Goal: Communication & Community: Answer question/provide support

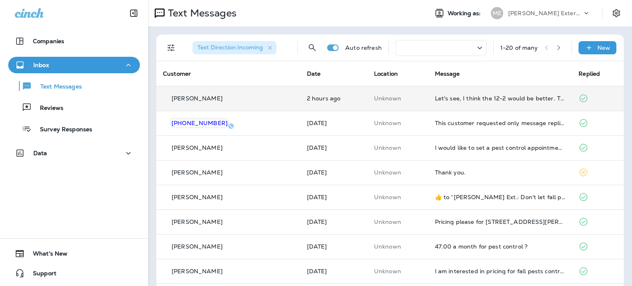
click at [238, 93] on td "[PERSON_NAME]" at bounding box center [228, 98] width 144 height 25
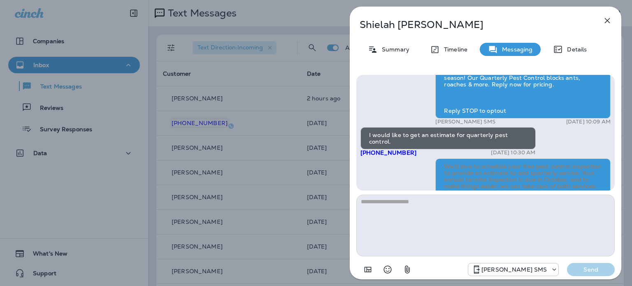
scroll to position [-171, 0]
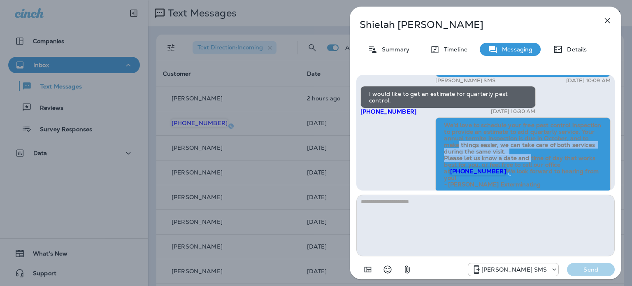
drag, startPoint x: 457, startPoint y: 131, endPoint x: 528, endPoint y: 145, distance: 72.3
click at [528, 145] on span "We’d love to schedule your free pest control inspection to provide an estimate …" at bounding box center [523, 154] width 159 height 67
click at [525, 136] on span "We’d love to schedule your free pest control inspection to provide an estimate …" at bounding box center [523, 154] width 159 height 67
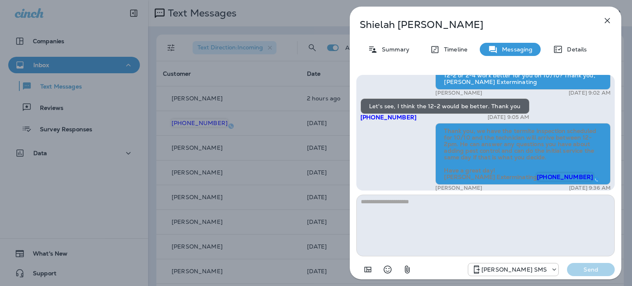
scroll to position [0, 0]
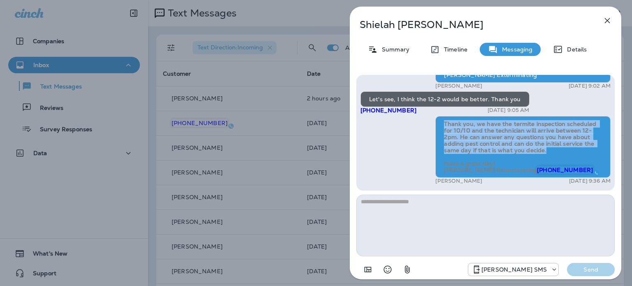
drag, startPoint x: 558, startPoint y: 144, endPoint x: 443, endPoint y: 113, distance: 119.3
click at [443, 116] on div "Thank you, we have the termite inspection scheduled for 10/10 and the technicia…" at bounding box center [523, 147] width 175 height 62
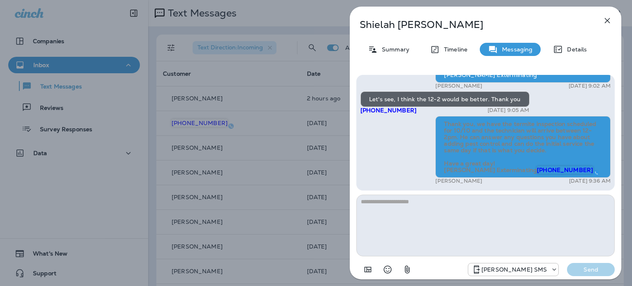
click at [582, 155] on div "Thank you, we have the termite inspection scheduled for 10/10 and the technicia…" at bounding box center [523, 147] width 175 height 62
click at [610, 22] on icon "button" at bounding box center [608, 21] width 10 height 10
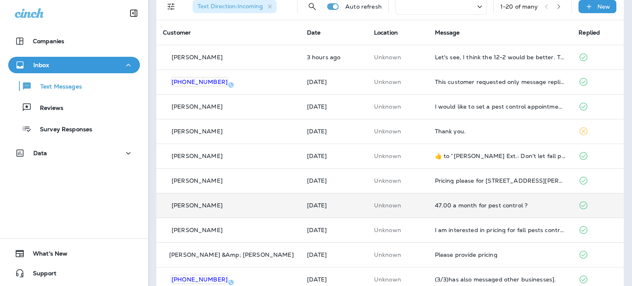
scroll to position [82, 0]
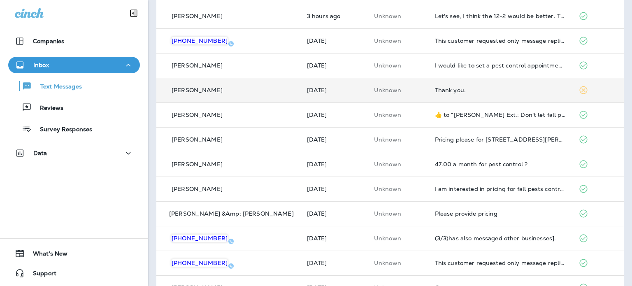
click at [473, 87] on div "Thank you." at bounding box center [500, 90] width 131 height 7
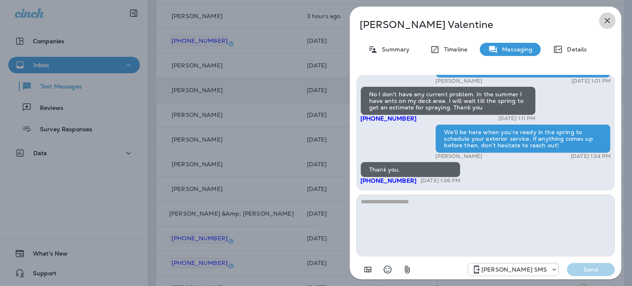
click at [606, 24] on icon "button" at bounding box center [608, 21] width 10 height 10
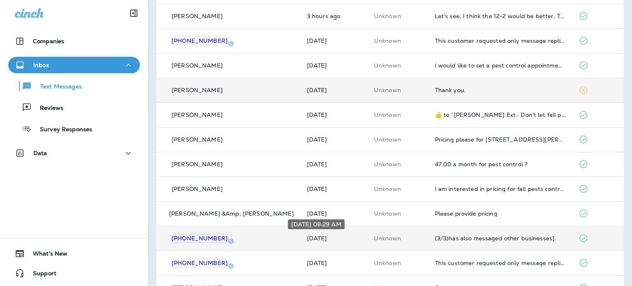
click at [324, 236] on p "[DATE]" at bounding box center [334, 238] width 54 height 7
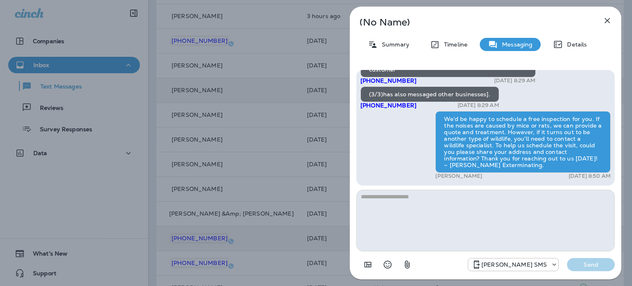
click at [609, 19] on icon "button" at bounding box center [607, 20] width 5 height 5
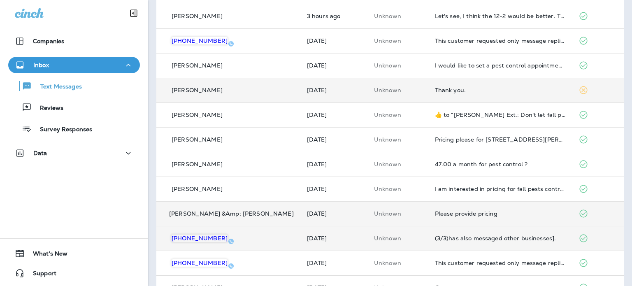
click at [348, 208] on td "[DATE]" at bounding box center [334, 213] width 67 height 25
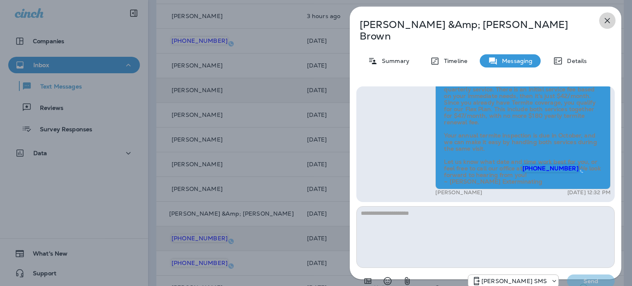
click at [610, 22] on icon "button" at bounding box center [608, 21] width 10 height 10
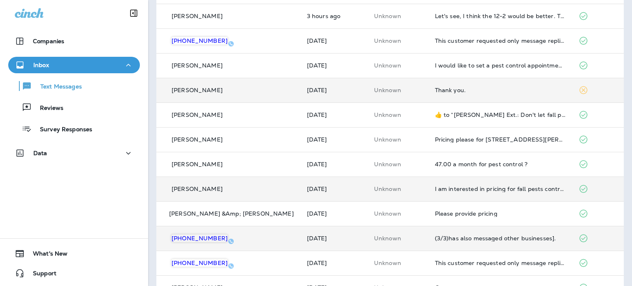
click at [253, 185] on div "[PERSON_NAME]" at bounding box center [228, 189] width 131 height 9
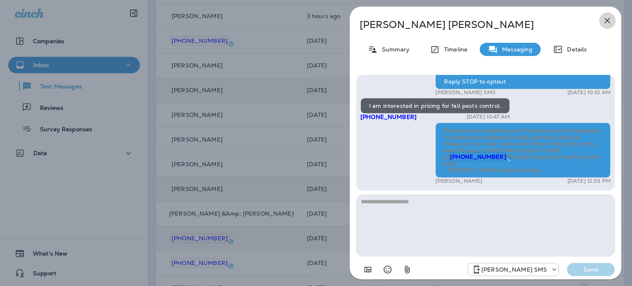
click at [608, 26] on button "button" at bounding box center [607, 20] width 16 height 16
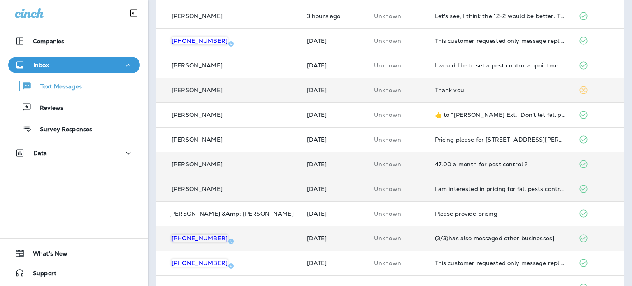
click at [245, 153] on td "[PERSON_NAME]" at bounding box center [228, 164] width 144 height 25
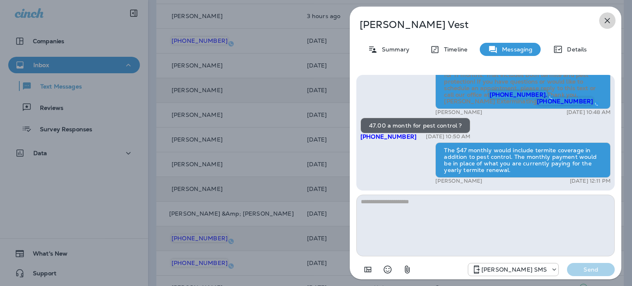
click at [608, 24] on icon "button" at bounding box center [608, 21] width 10 height 10
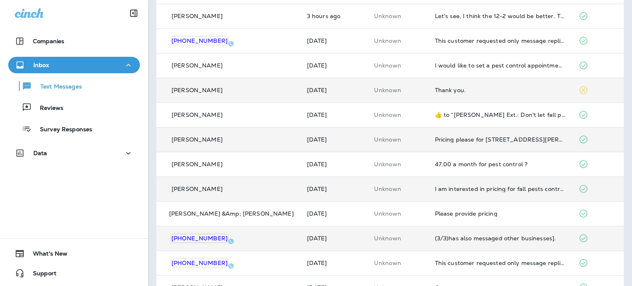
click at [196, 136] on p "[PERSON_NAME]" at bounding box center [197, 139] width 51 height 7
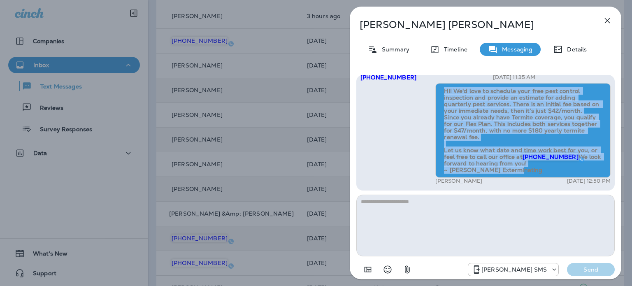
drag, startPoint x: 442, startPoint y: 84, endPoint x: 609, endPoint y: 174, distance: 189.7
click at [609, 174] on div "Mares Ext.: Spring is in the air, and so are pests. Keep ants, roaches, and mor…" at bounding box center [486, 133] width 259 height 116
copy span "Hi! We'd love to schedule your free pest control inspection and provide an esti…"
click at [603, 21] on icon "button" at bounding box center [608, 21] width 10 height 10
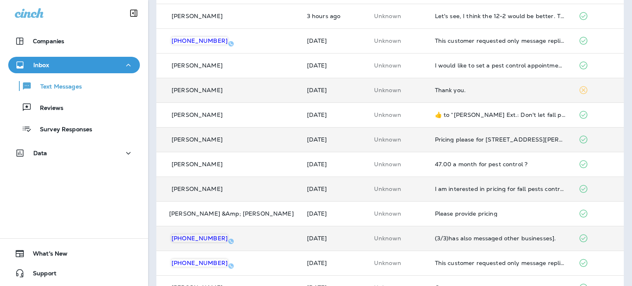
click at [344, 140] on p "[DATE]" at bounding box center [334, 139] width 54 height 7
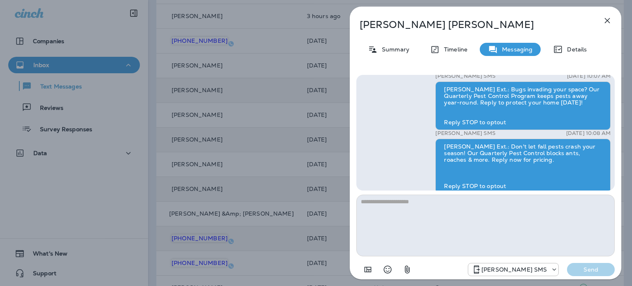
scroll to position [-165, 0]
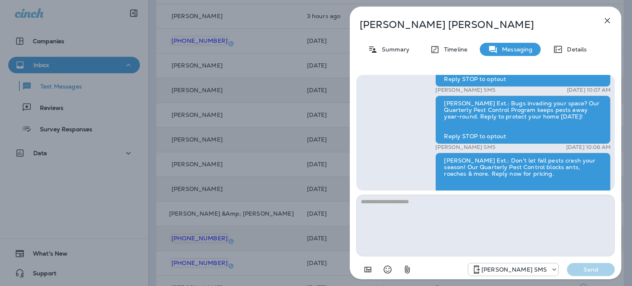
click at [604, 23] on icon "button" at bounding box center [608, 21] width 10 height 10
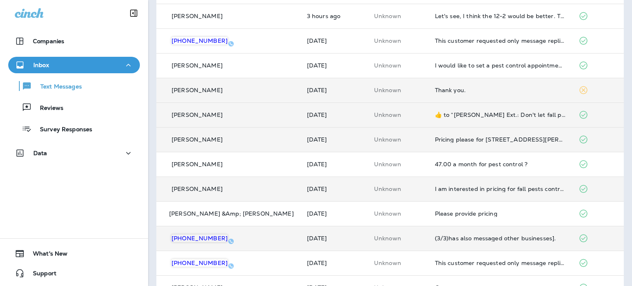
click at [254, 107] on td "[PERSON_NAME]" at bounding box center [228, 115] width 144 height 25
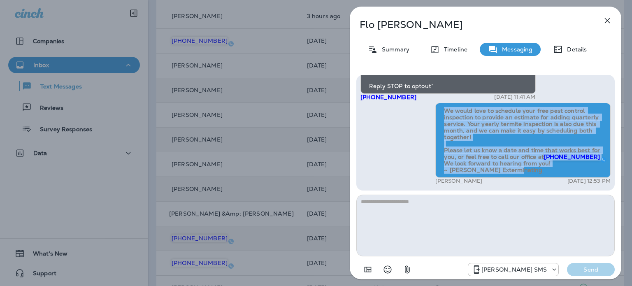
drag, startPoint x: 523, startPoint y: 171, endPoint x: 432, endPoint y: 104, distance: 113.4
copy span "We would love to schedule your free pest control inspection to provide an estim…"
click at [609, 20] on icon "button" at bounding box center [608, 21] width 10 height 10
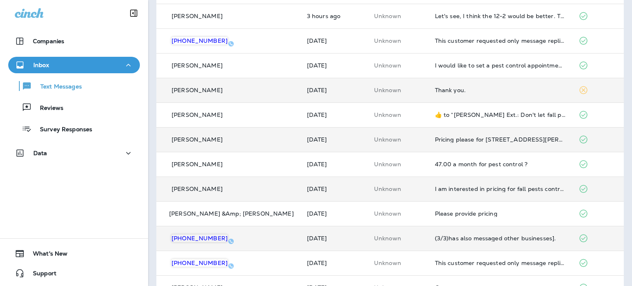
click at [264, 89] on div "[PERSON_NAME]" at bounding box center [228, 90] width 131 height 9
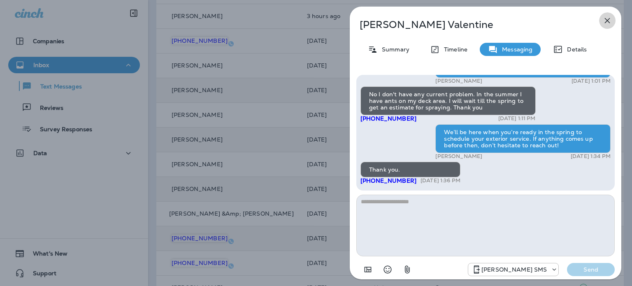
click at [603, 24] on icon "button" at bounding box center [608, 21] width 10 height 10
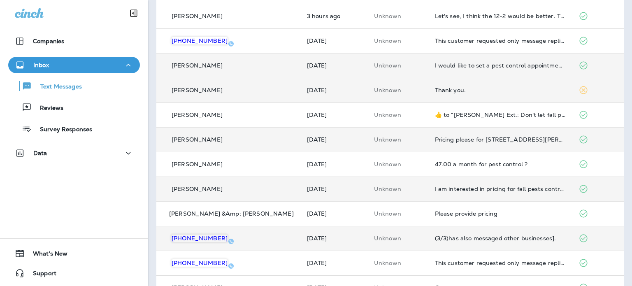
click at [252, 73] on td "[PERSON_NAME]" at bounding box center [228, 65] width 144 height 25
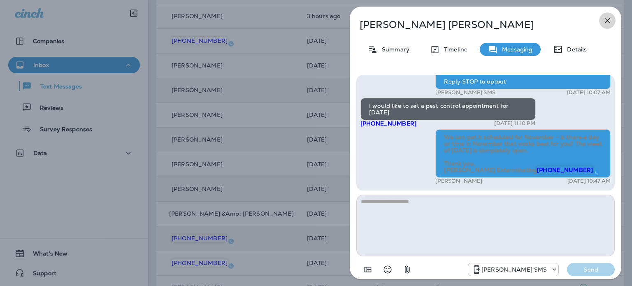
click at [609, 19] on icon "button" at bounding box center [608, 21] width 10 height 10
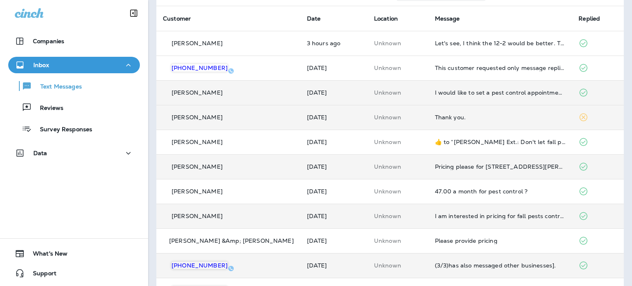
scroll to position [41, 0]
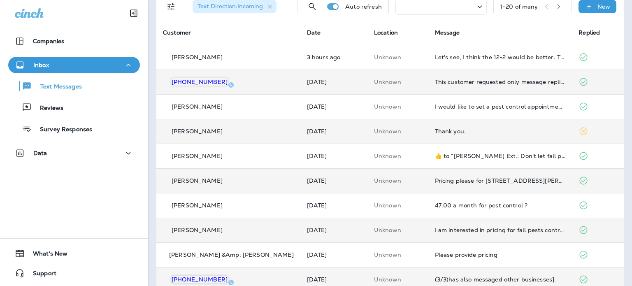
click at [316, 72] on td "[DATE]" at bounding box center [334, 82] width 67 height 25
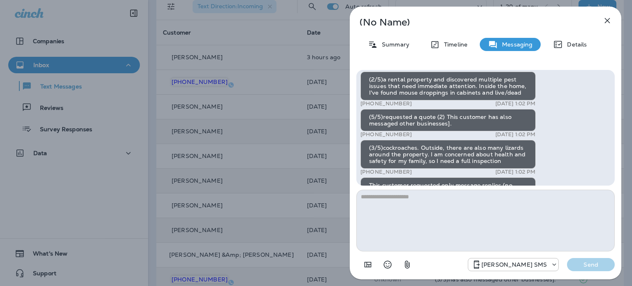
scroll to position [-199, 0]
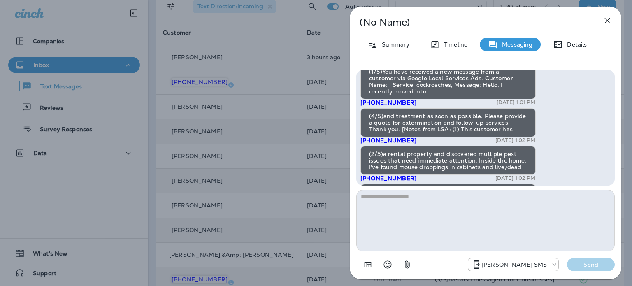
click at [608, 19] on icon "button" at bounding box center [608, 21] width 10 height 10
